Goal: Information Seeking & Learning: Compare options

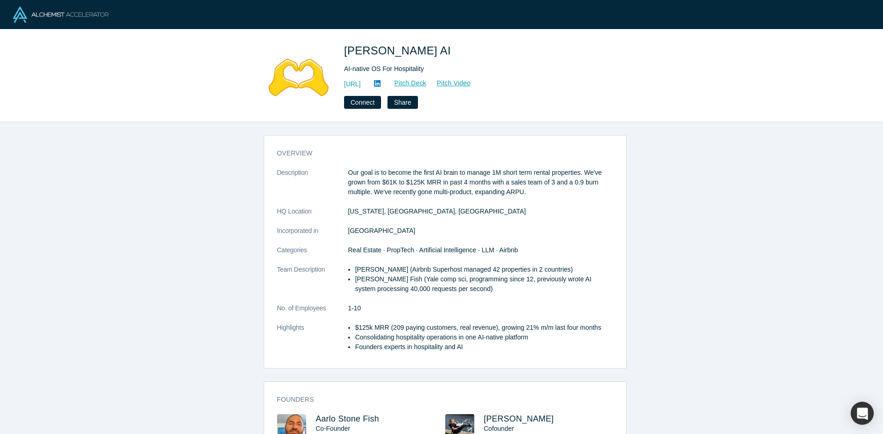
click at [142, 264] on div "overview Description Our goal is to become the first AI brain to manage 1M shor…" at bounding box center [444, 281] width 889 height 319
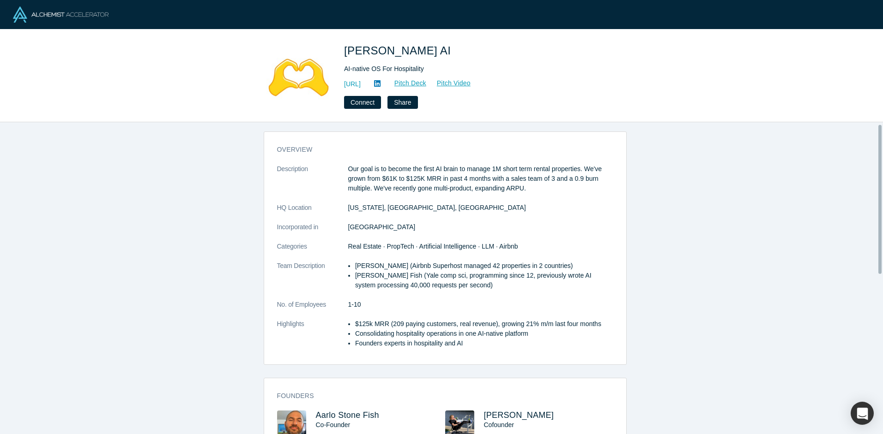
click at [196, 265] on div "overview Description Our goal is to become the first AI brain to manage 1M shor…" at bounding box center [444, 281] width 889 height 319
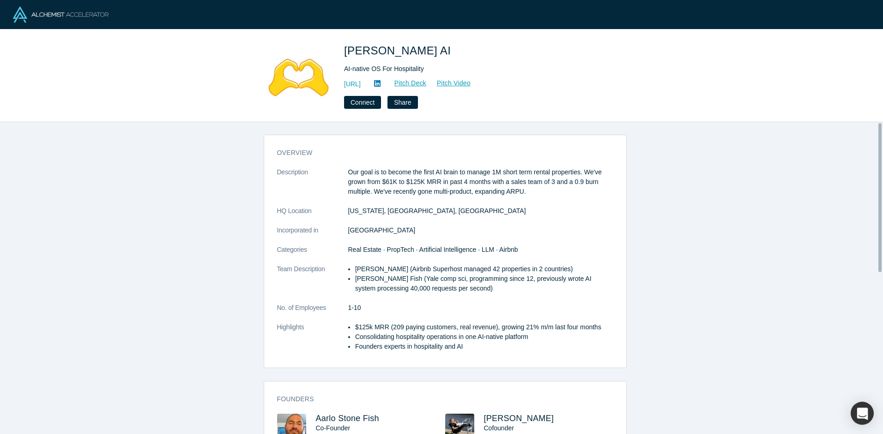
scroll to position [0, 0]
click at [225, 277] on div "overview Description Our goal is to become the first AI brain to manage 1M shor…" at bounding box center [444, 281] width 889 height 319
click at [228, 276] on div "overview Description Our goal is to become the first AI brain to manage 1M shor…" at bounding box center [444, 281] width 889 height 319
click at [227, 278] on div "overview Description Our goal is to become the first AI brain to manage 1M shor…" at bounding box center [444, 281] width 889 height 319
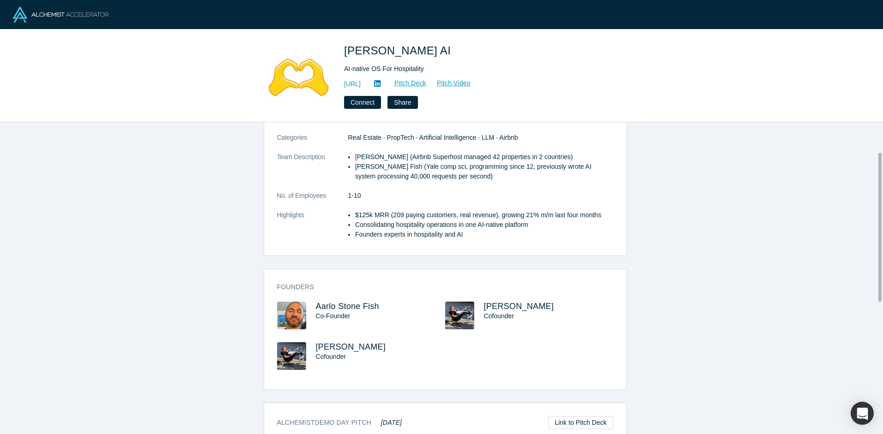
scroll to position [189, 0]
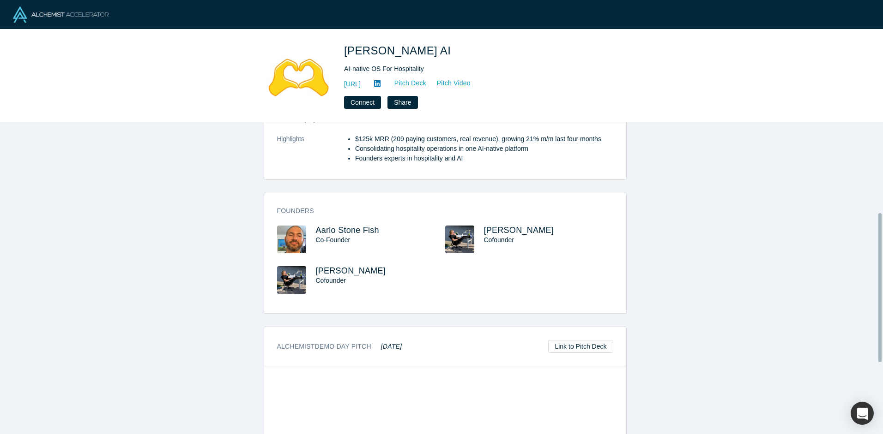
click at [226, 278] on div "overview Description Our goal is to become the first AI brain to manage 1M shor…" at bounding box center [444, 281] width 889 height 319
click at [193, 303] on div "overview Description Our goal is to become the first AI brain to manage 1M shor…" at bounding box center [444, 281] width 889 height 319
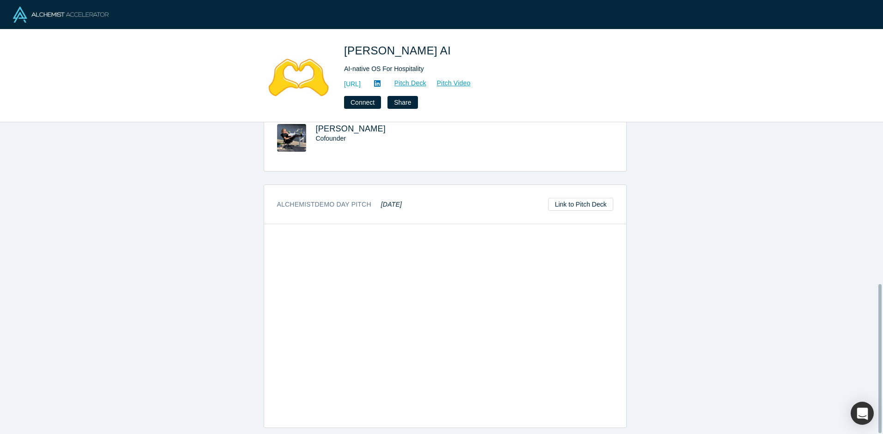
scroll to position [338, 0]
click at [197, 307] on div "overview Description Our goal is to become the first AI brain to manage 1M shor…" at bounding box center [444, 281] width 889 height 319
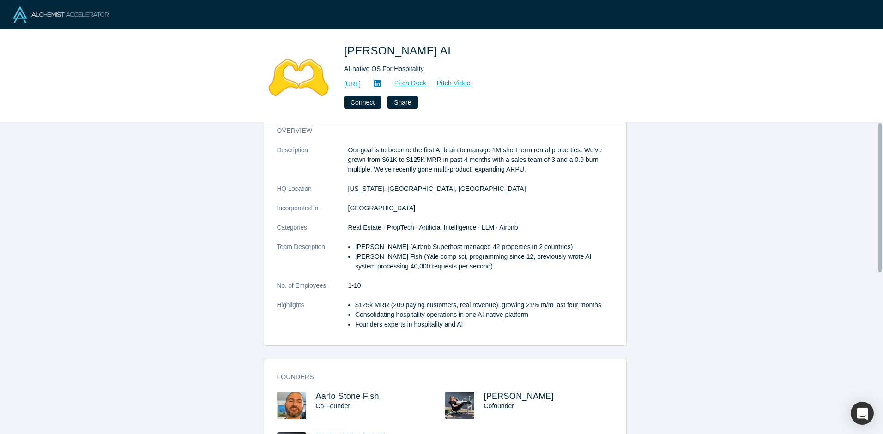
scroll to position [0, 0]
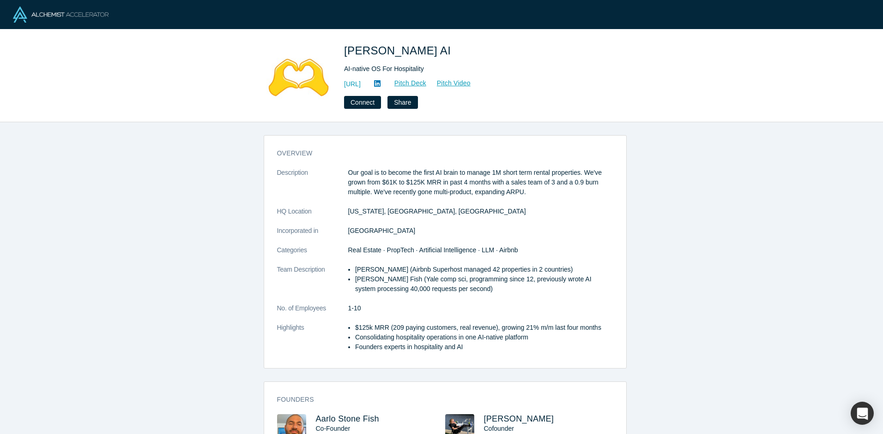
click at [187, 285] on div "overview Description Our goal is to become the first AI brain to manage 1M shor…" at bounding box center [444, 281] width 889 height 319
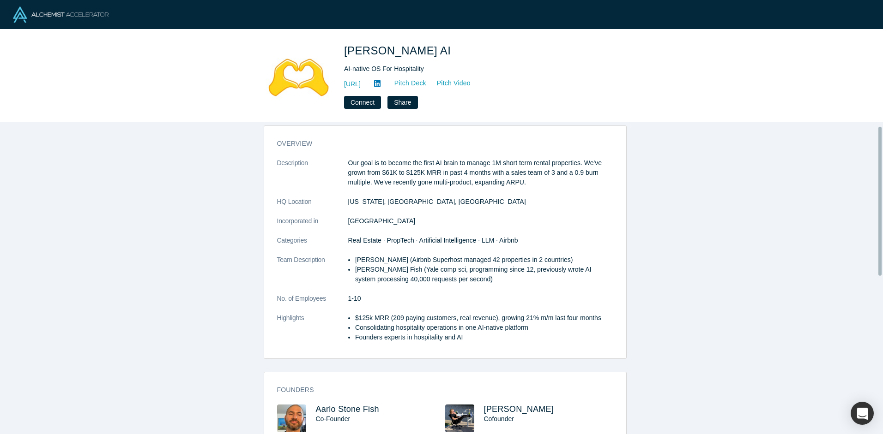
scroll to position [20, 0]
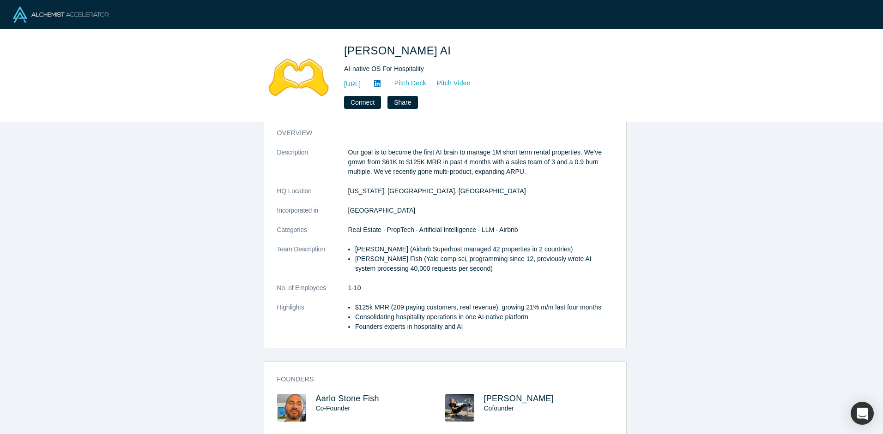
click at [215, 286] on div "overview Description Our goal is to become the first AI brain to manage 1M shor…" at bounding box center [444, 281] width 889 height 319
click at [207, 290] on div "overview Description Our goal is to become the first AI brain to manage 1M shor…" at bounding box center [444, 281] width 889 height 319
click at [206, 291] on div "overview Description Our goal is to become the first AI brain to manage 1M shor…" at bounding box center [444, 281] width 889 height 319
click at [206, 289] on div "overview Description Our goal is to become the first AI brain to manage 1M shor…" at bounding box center [444, 281] width 889 height 319
drag, startPoint x: 66, startPoint y: 22, endPoint x: 113, endPoint y: 3, distance: 50.7
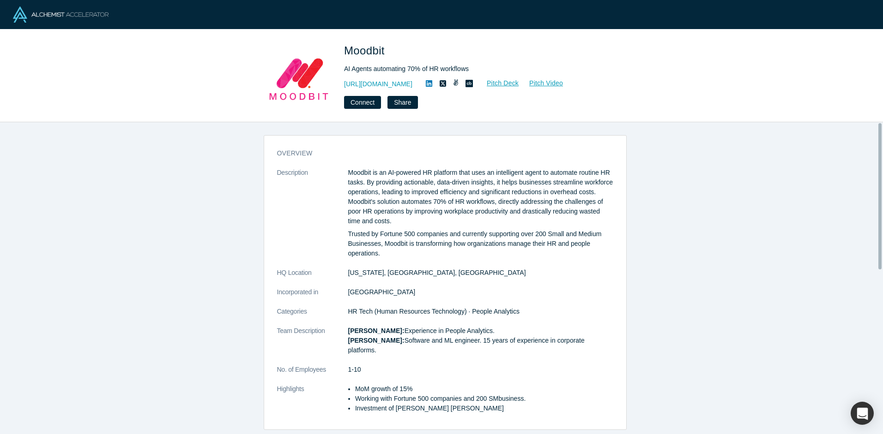
click at [214, 239] on div "overview Description Moodbit is an AI-powered HR platform that uses an intellig…" at bounding box center [444, 281] width 889 height 319
click at [223, 236] on div "overview Description Moodbit is an AI-powered HR platform that uses an intellig…" at bounding box center [444, 281] width 889 height 319
drag, startPoint x: 220, startPoint y: 250, endPoint x: 232, endPoint y: 240, distance: 15.5
click at [384, 86] on link "[URL][DOMAIN_NAME]" at bounding box center [378, 84] width 68 height 10
click at [212, 222] on div "overview Description Moodbit is an AI-powered HR platform that uses an intellig…" at bounding box center [444, 281] width 889 height 319
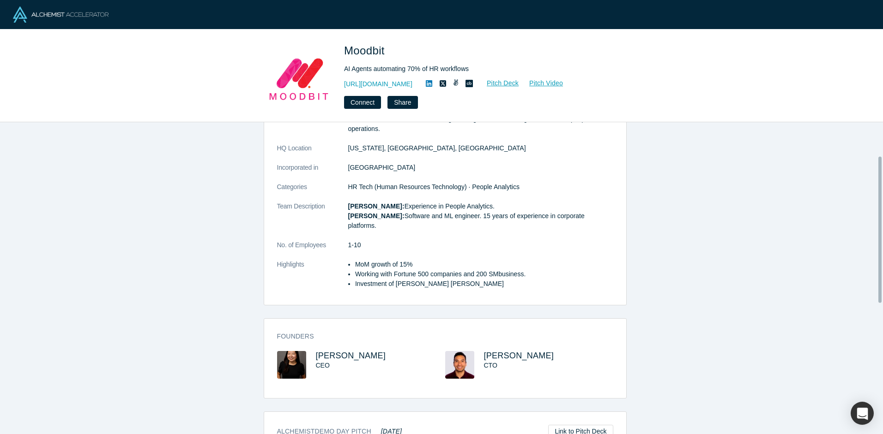
scroll to position [138, 0]
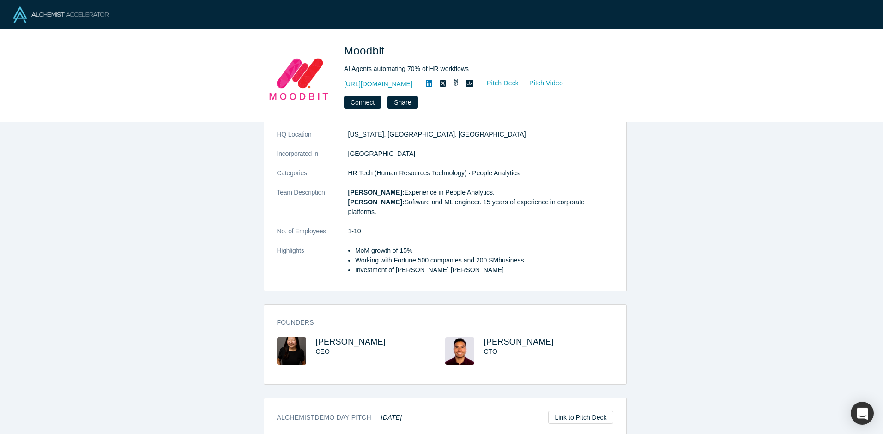
click at [212, 222] on div "overview Description Moodbit is an AI-powered HR platform that uses an intellig…" at bounding box center [444, 281] width 889 height 319
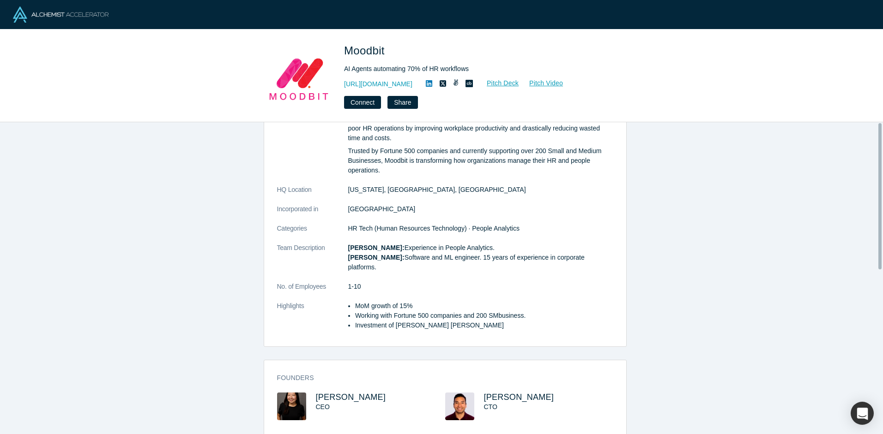
scroll to position [0, 0]
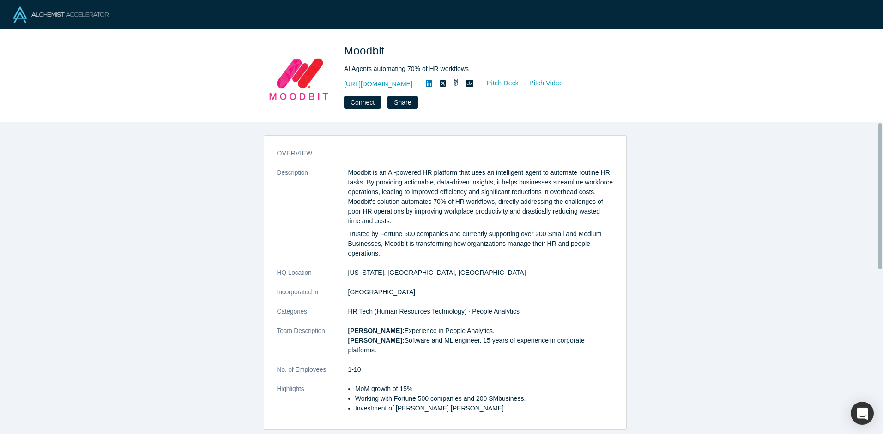
click at [207, 176] on div "overview Description Moodbit is an AI-powered HR platform that uses an intellig…" at bounding box center [444, 281] width 889 height 319
click at [190, 139] on div "overview Description Moodbit is an AI-powered HR platform that uses an intellig…" at bounding box center [444, 281] width 889 height 319
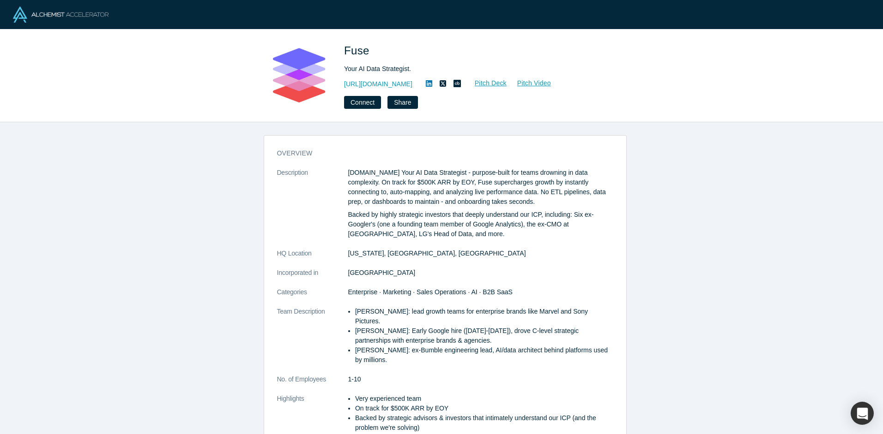
click at [181, 216] on div "overview Description Fuse.is Your AI Data Strategist - purpose-built for teams …" at bounding box center [444, 281] width 889 height 319
click at [222, 212] on div "overview Description Fuse.is Your AI Data Strategist - purpose-built for teams …" at bounding box center [444, 281] width 889 height 319
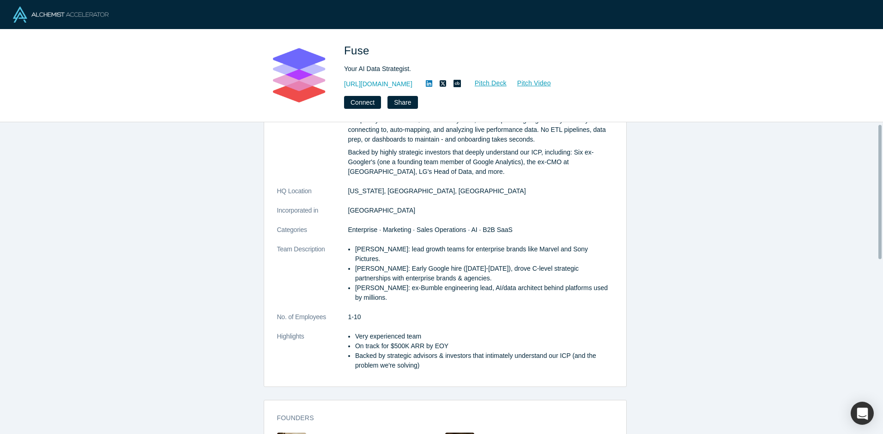
scroll to position [69, 0]
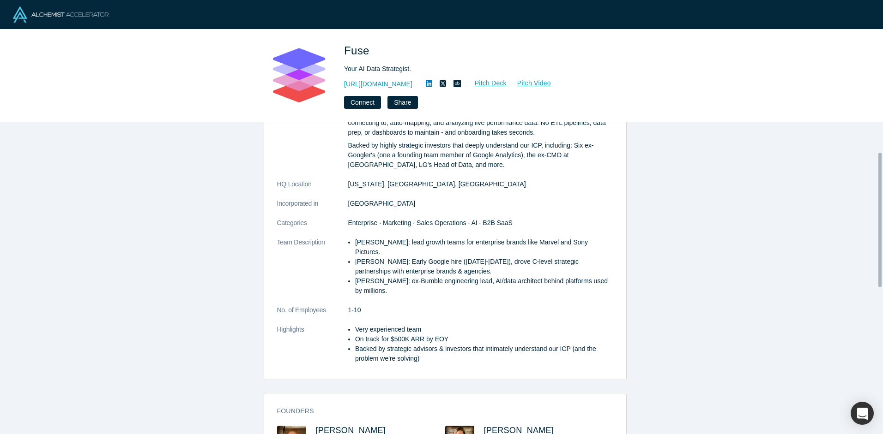
click at [217, 214] on div "overview Description Fuse.is Your AI Data Strategist - purpose-built for teams …" at bounding box center [444, 281] width 889 height 319
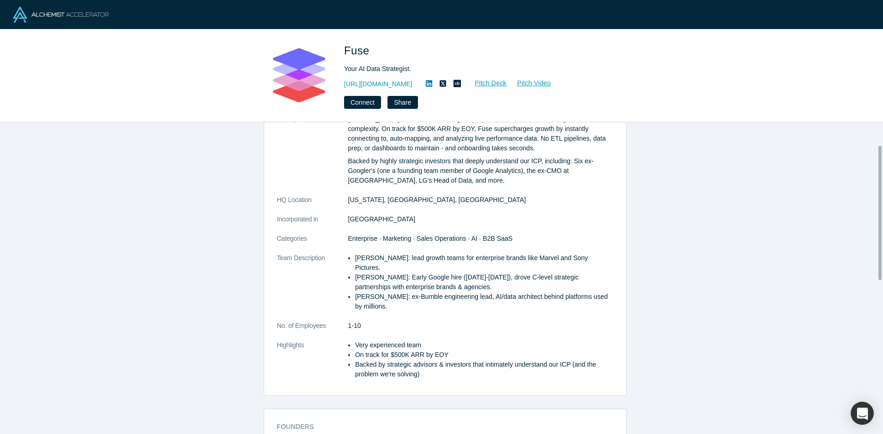
scroll to position [53, 0]
click at [213, 218] on div "overview Description Fuse.is Your AI Data Strategist - purpose-built for teams …" at bounding box center [444, 281] width 889 height 319
click at [238, 214] on div "overview Description Fuse.is Your AI Data Strategist - purpose-built for teams …" at bounding box center [444, 281] width 889 height 319
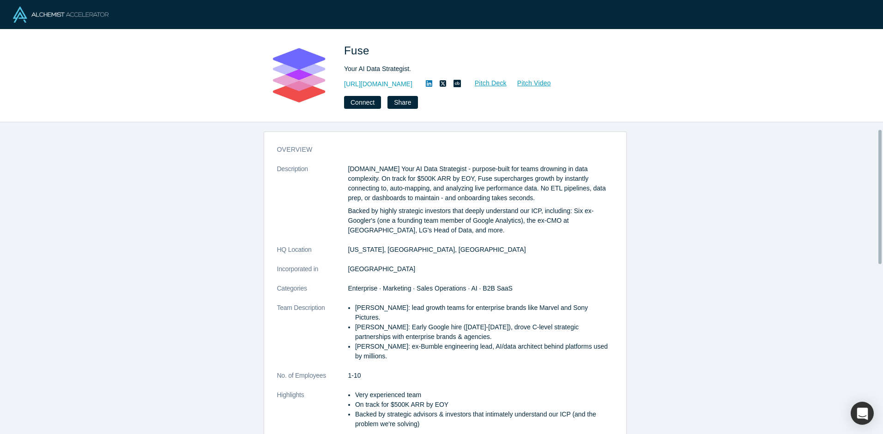
scroll to position [0, 0]
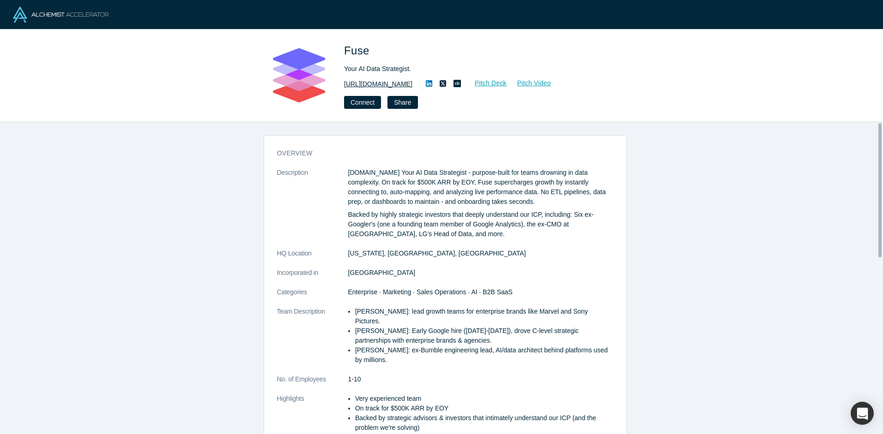
click at [360, 84] on link "http://fuse.is" at bounding box center [378, 84] width 68 height 10
click at [223, 232] on div "overview Description Fuse.is Your AI Data Strategist - purpose-built for teams …" at bounding box center [444, 281] width 889 height 319
click at [279, 200] on dt "Description" at bounding box center [312, 208] width 71 height 81
click at [223, 205] on div "overview Description Fuse.is Your AI Data Strategist - purpose-built for teams …" at bounding box center [444, 281] width 889 height 319
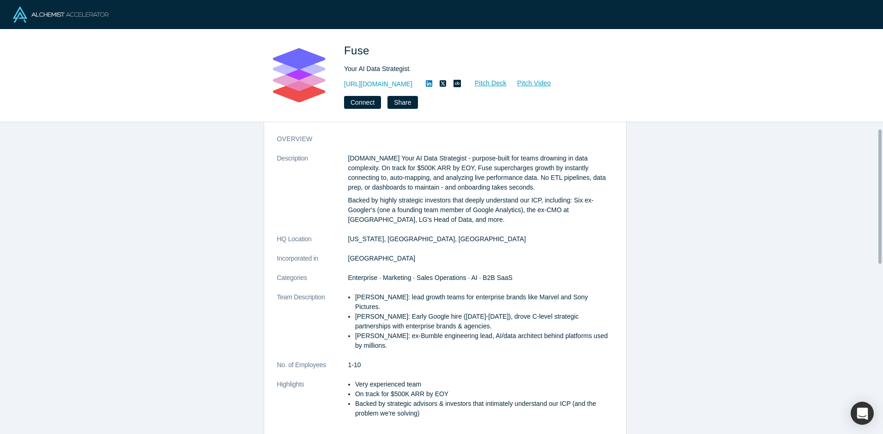
scroll to position [15, 0]
